Goal: Navigation & Orientation: Find specific page/section

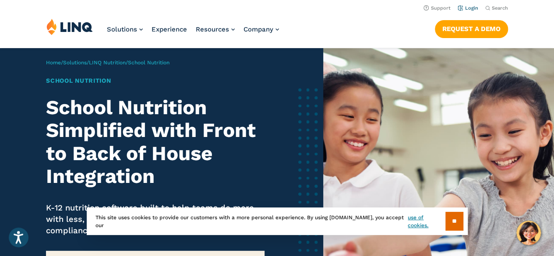
click at [469, 11] on li "Login" at bounding box center [468, 8] width 21 height 10
click at [469, 10] on link "Login" at bounding box center [468, 8] width 21 height 6
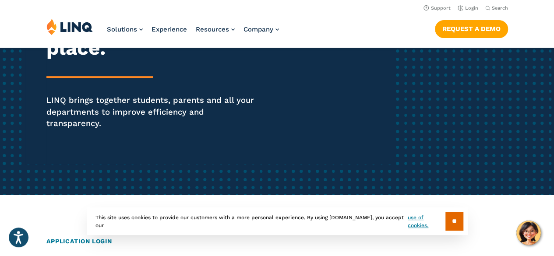
scroll to position [37, 0]
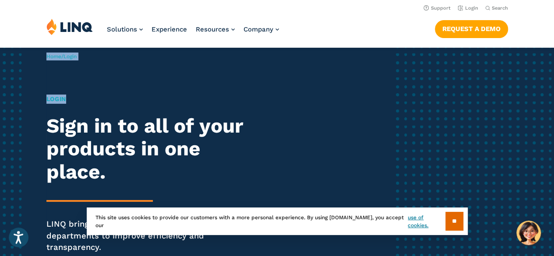
drag, startPoint x: 546, startPoint y: 40, endPoint x: 561, endPoint y: -17, distance: 58.8
